Goal: Task Accomplishment & Management: Manage account settings

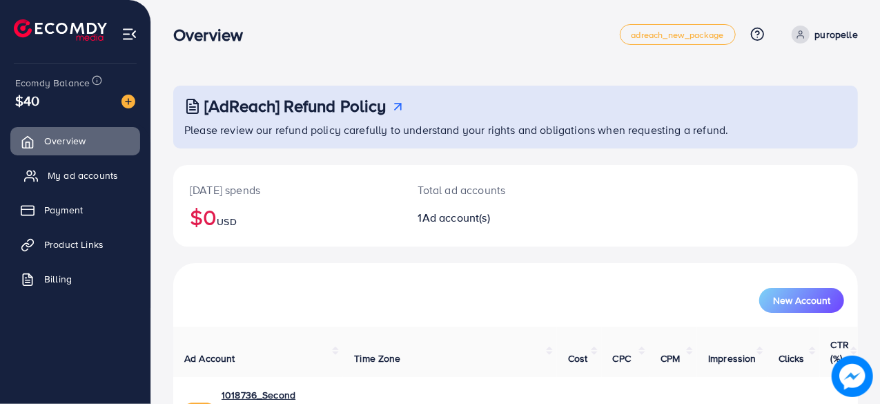
click at [70, 177] on span "My ad accounts" at bounding box center [83, 175] width 70 height 14
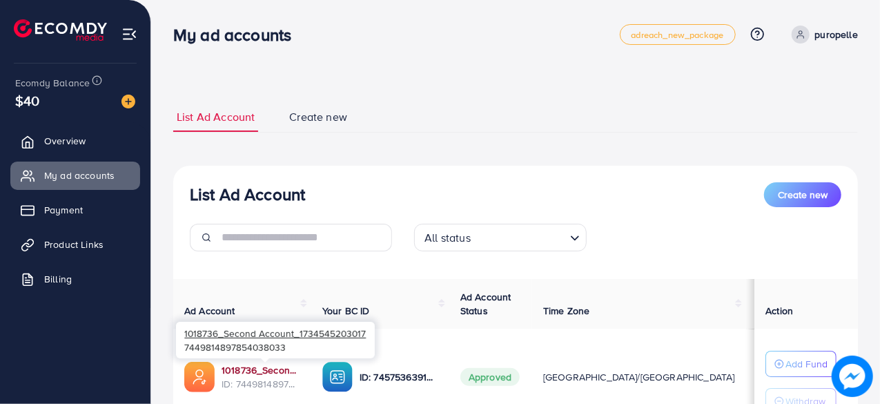
click at [241, 363] on link "1018736_Second Account_1734545203017" at bounding box center [261, 370] width 79 height 14
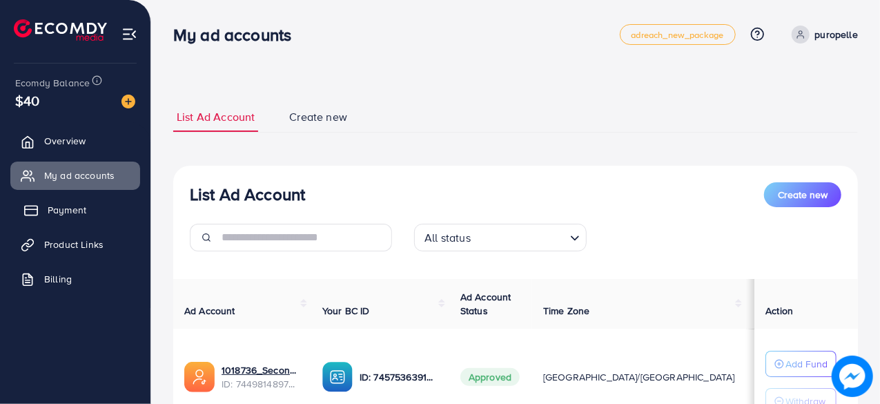
drag, startPoint x: 93, startPoint y: 244, endPoint x: 93, endPoint y: 223, distance: 21.4
click at [93, 244] on span "Product Links" at bounding box center [73, 245] width 59 height 14
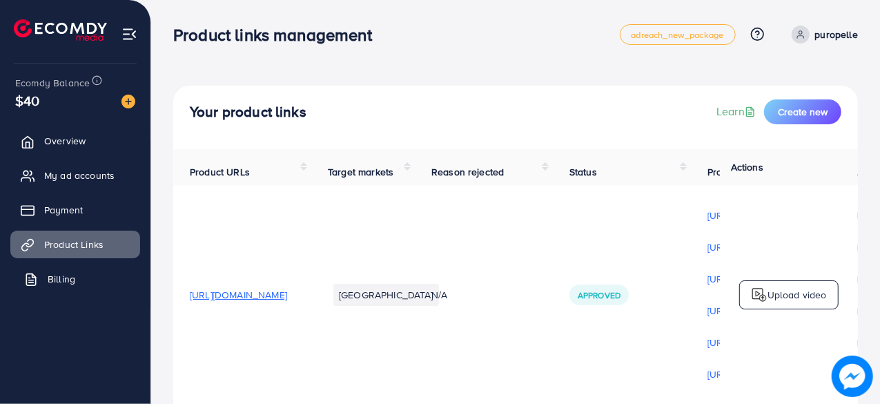
click at [76, 267] on link "Billing" at bounding box center [75, 279] width 130 height 28
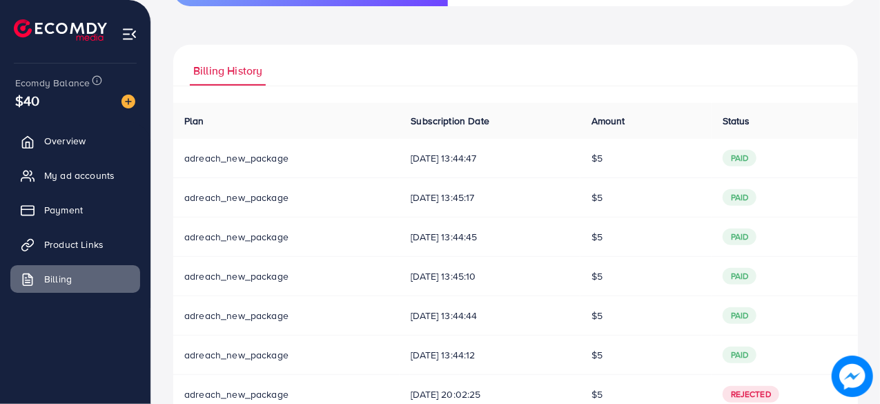
scroll to position [345, 0]
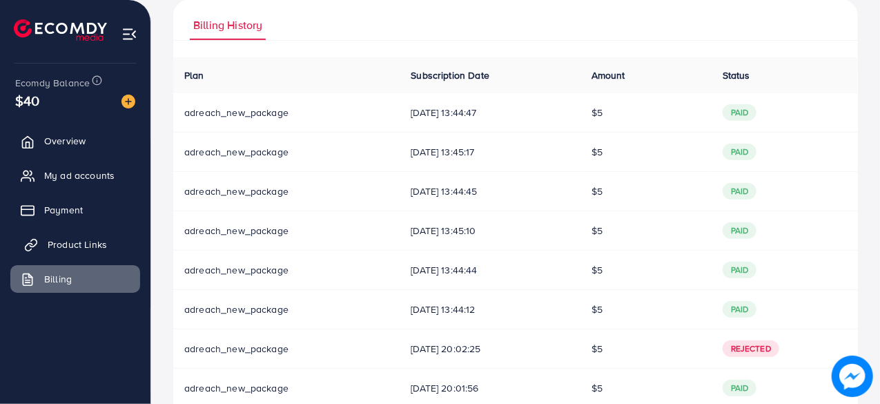
click at [79, 248] on span "Product Links" at bounding box center [77, 245] width 59 height 14
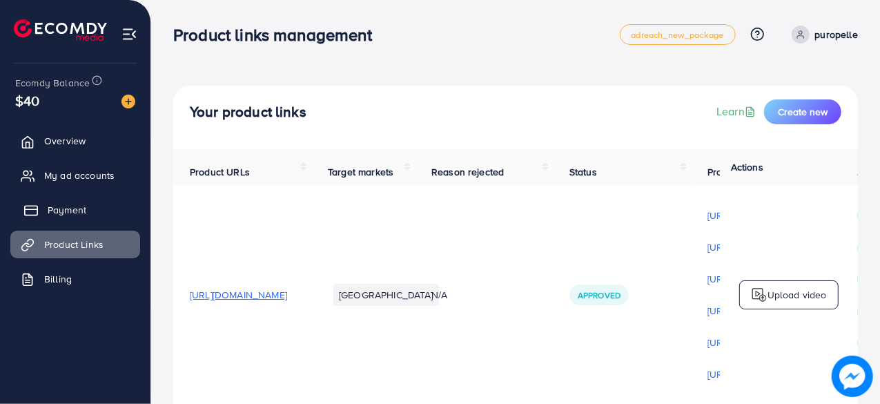
click at [94, 203] on link "Payment" at bounding box center [75, 210] width 130 height 28
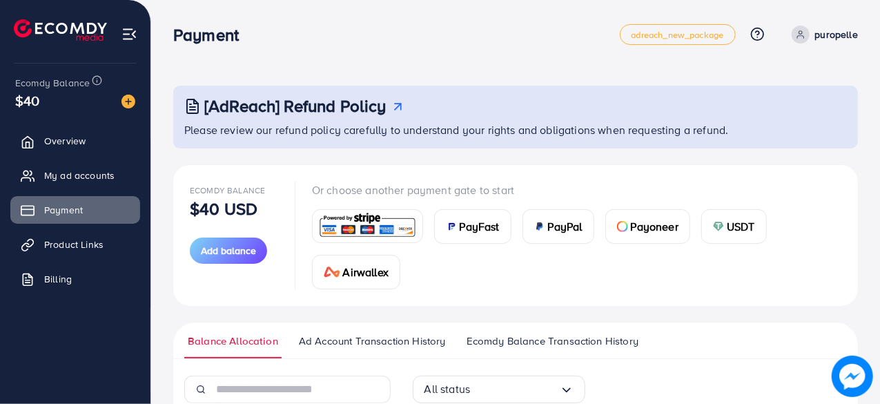
click at [539, 350] on link "Ecomdy Balance Transaction History" at bounding box center [552, 345] width 179 height 25
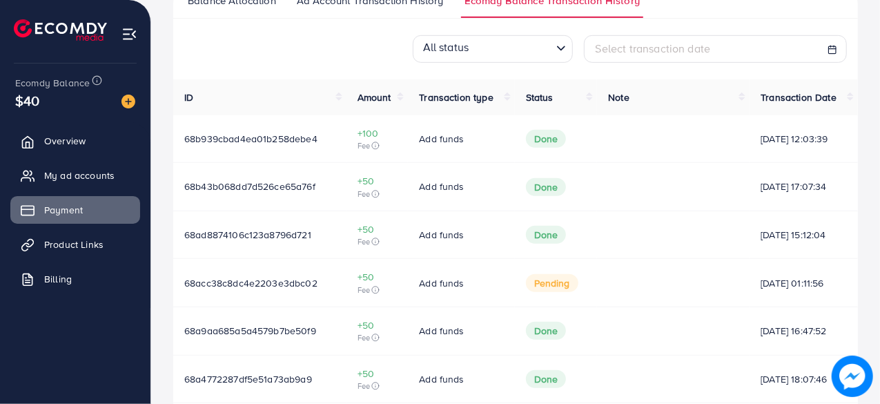
scroll to position [345, 0]
